Goal: Task Accomplishment & Management: Manage account settings

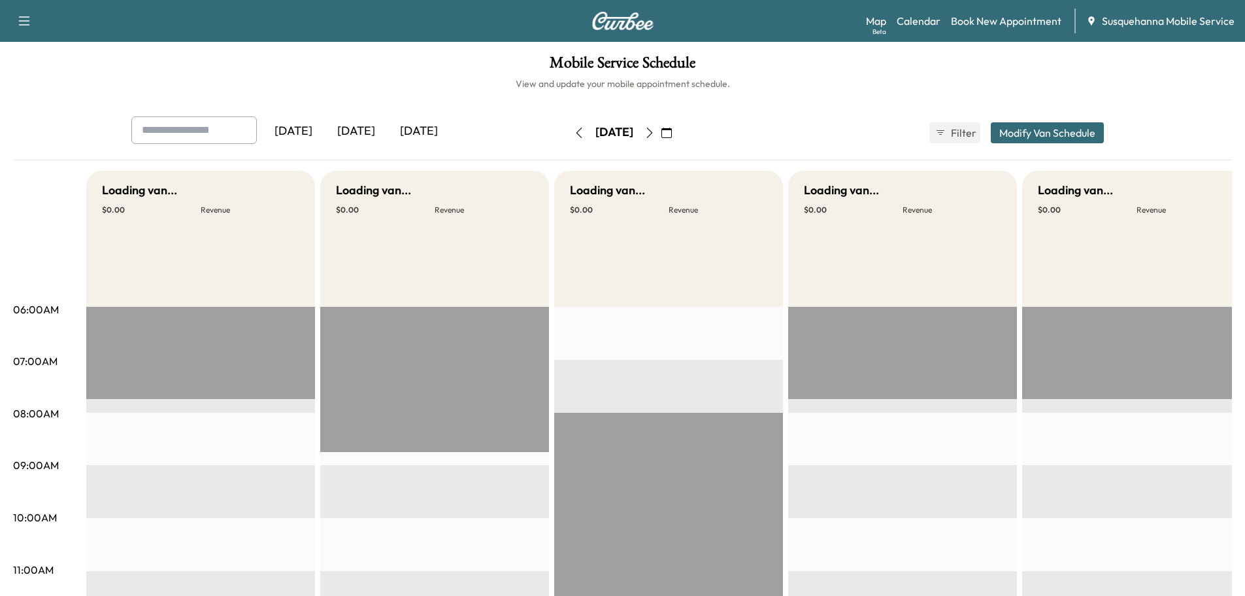
click at [655, 130] on icon "button" at bounding box center [650, 132] width 10 height 10
